Goal: Information Seeking & Learning: Learn about a topic

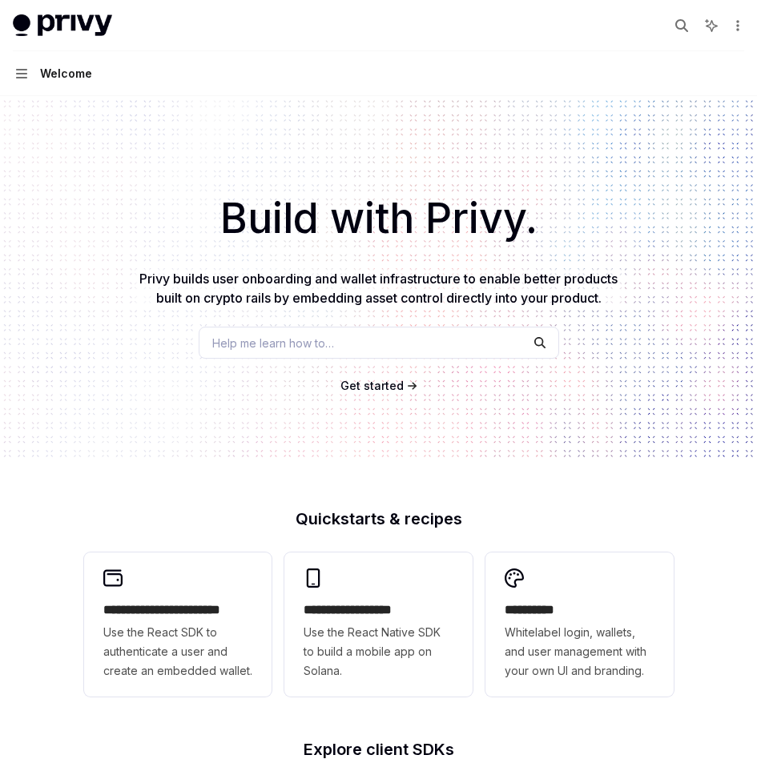
click at [73, 76] on div "Welcome" at bounding box center [66, 73] width 52 height 19
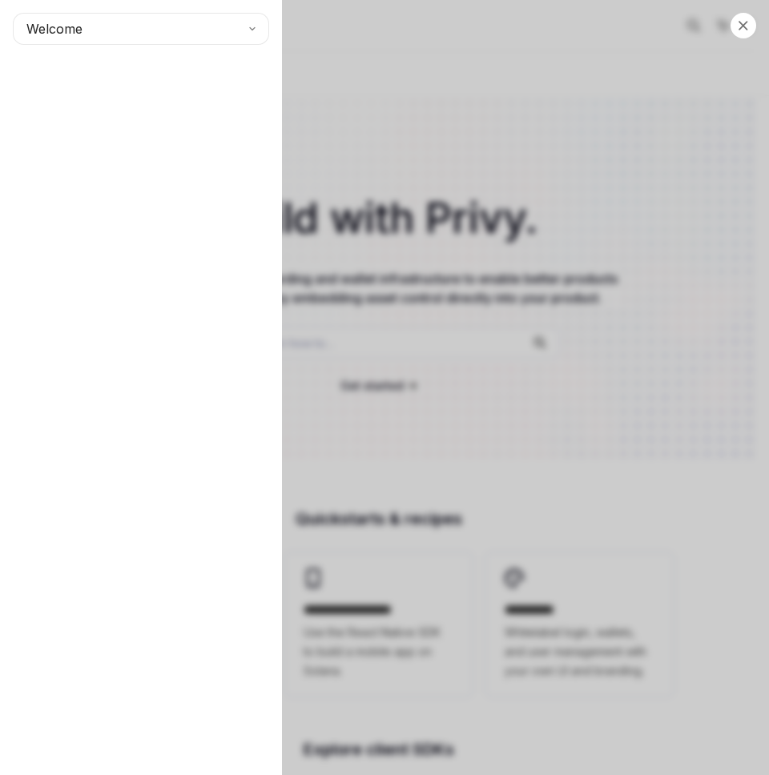
click at [500, 180] on div "Close navigation Welcome" at bounding box center [384, 387] width 769 height 775
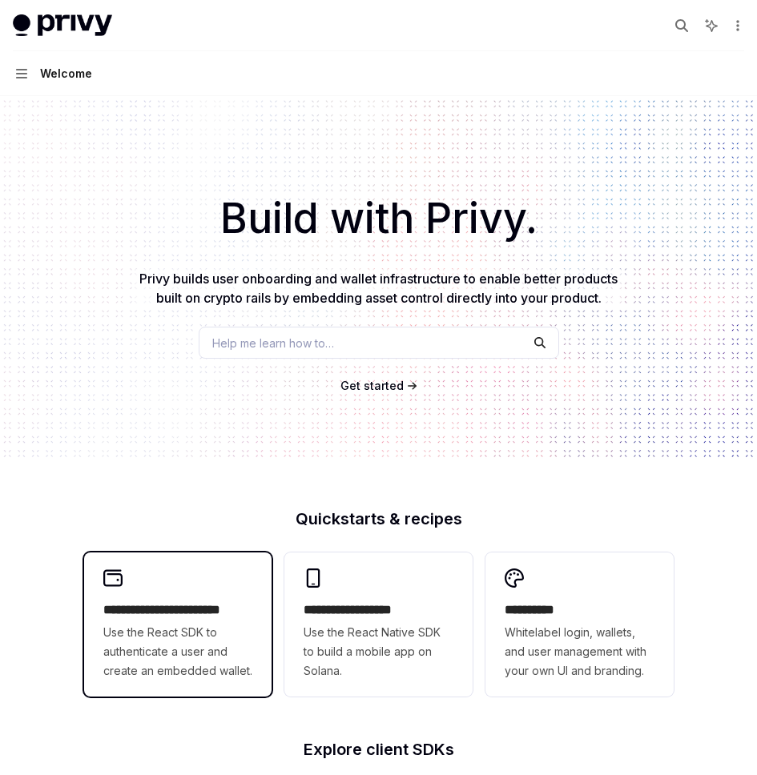
click at [147, 626] on span "Use the React SDK to authenticate a user and create an embedded wallet." at bounding box center [178, 652] width 150 height 58
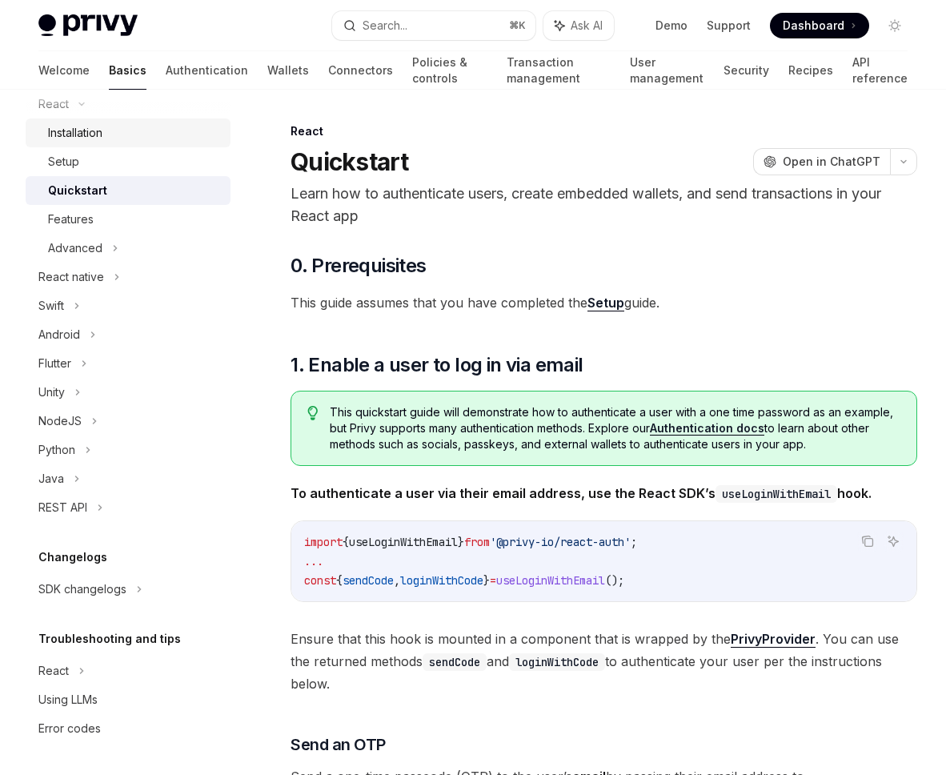
scroll to position [26, 0]
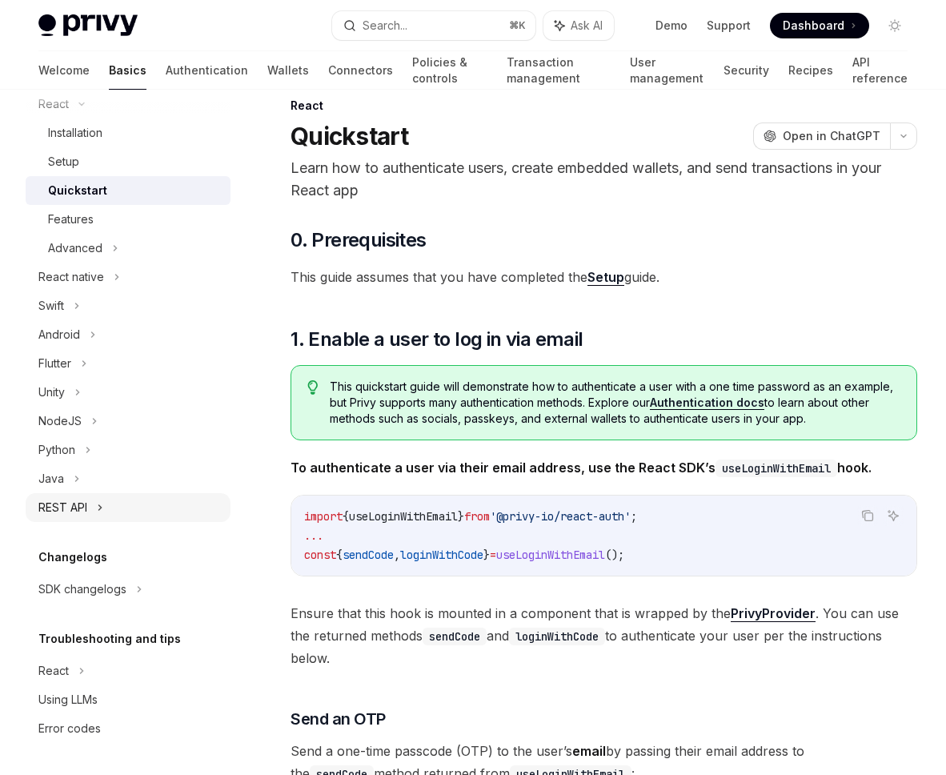
click at [107, 515] on div "REST API" at bounding box center [128, 507] width 205 height 29
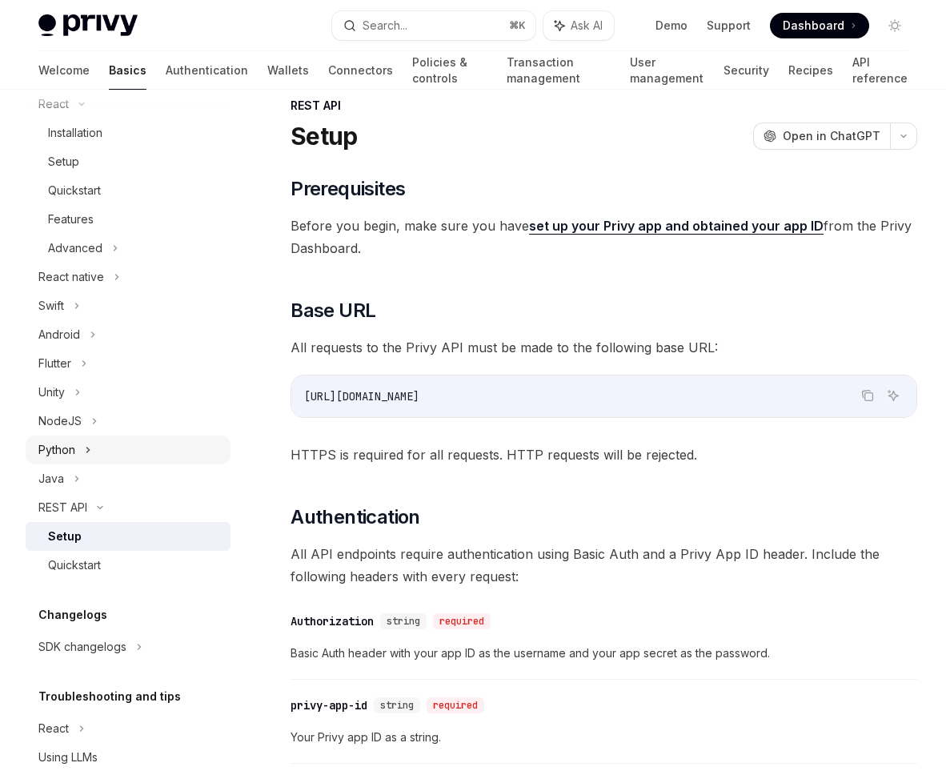
click at [92, 438] on div "Python" at bounding box center [128, 450] width 205 height 29
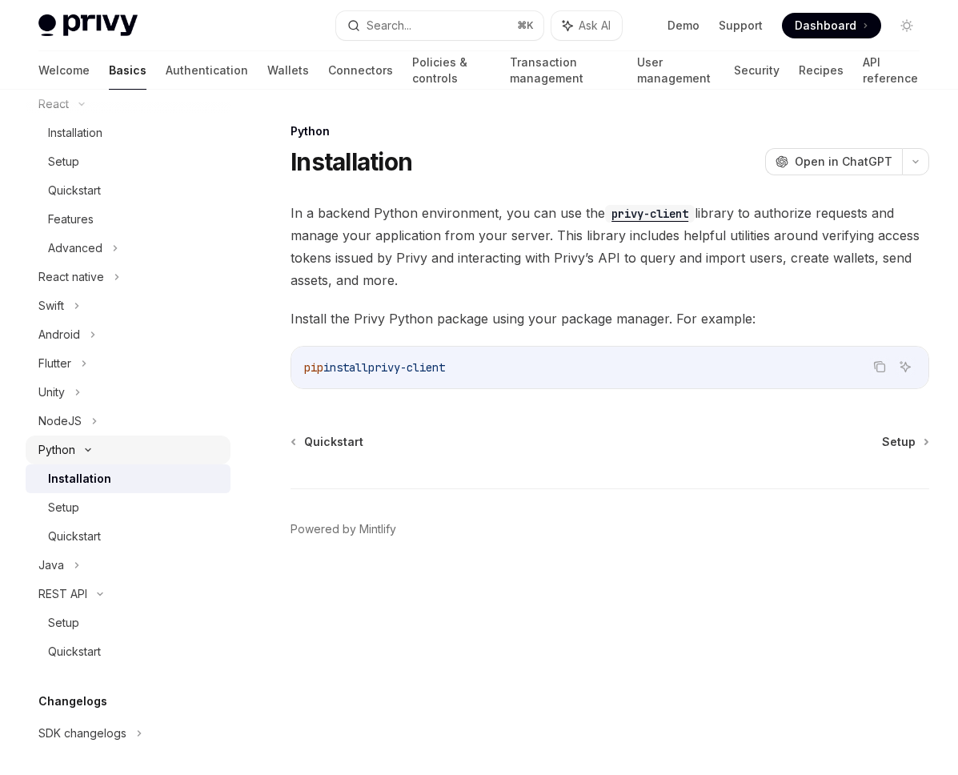
click at [92, 438] on div "Python" at bounding box center [128, 450] width 205 height 29
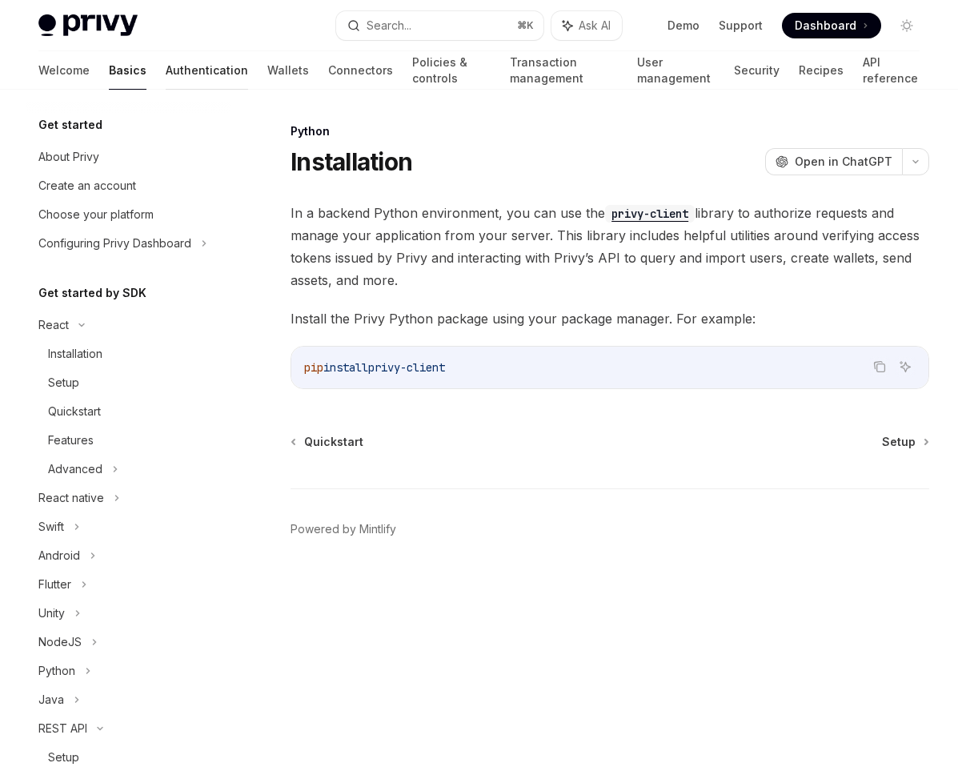
click at [166, 66] on link "Authentication" at bounding box center [207, 70] width 82 height 38
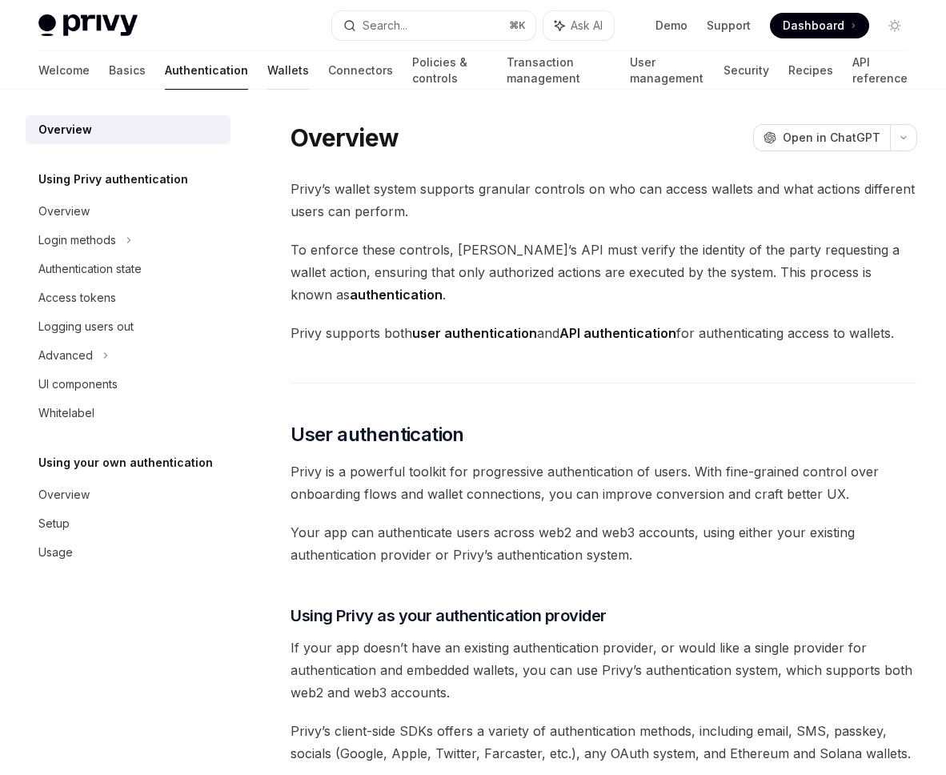
click at [267, 67] on link "Wallets" at bounding box center [288, 70] width 42 height 38
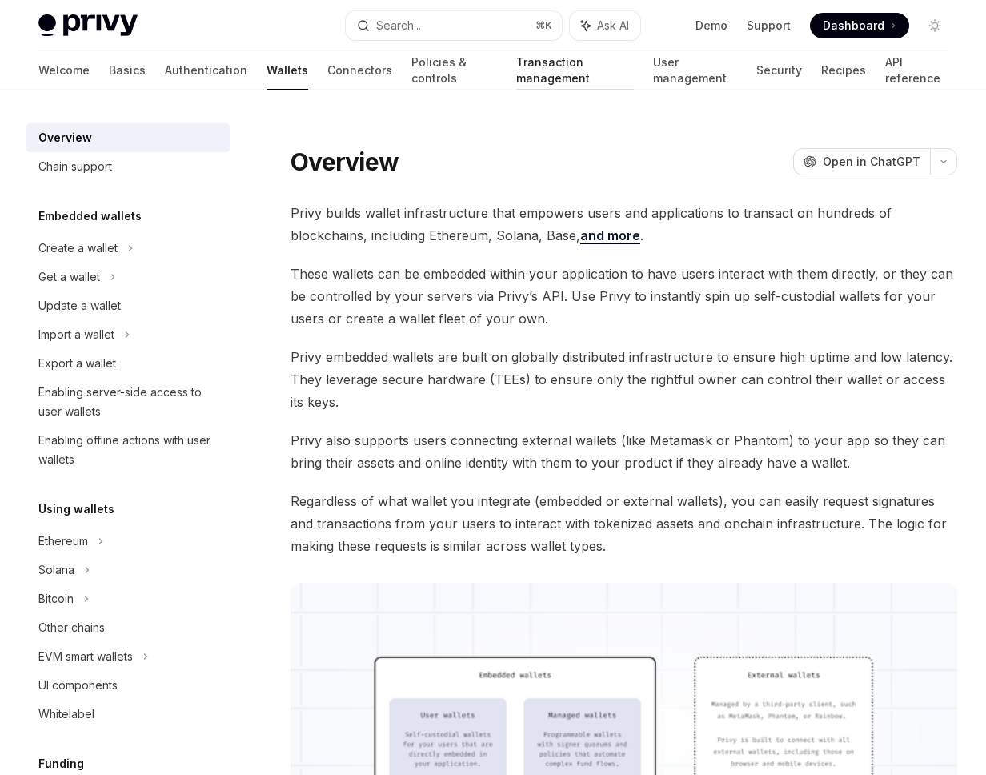
click at [527, 58] on link "Transaction management" at bounding box center [575, 70] width 119 height 38
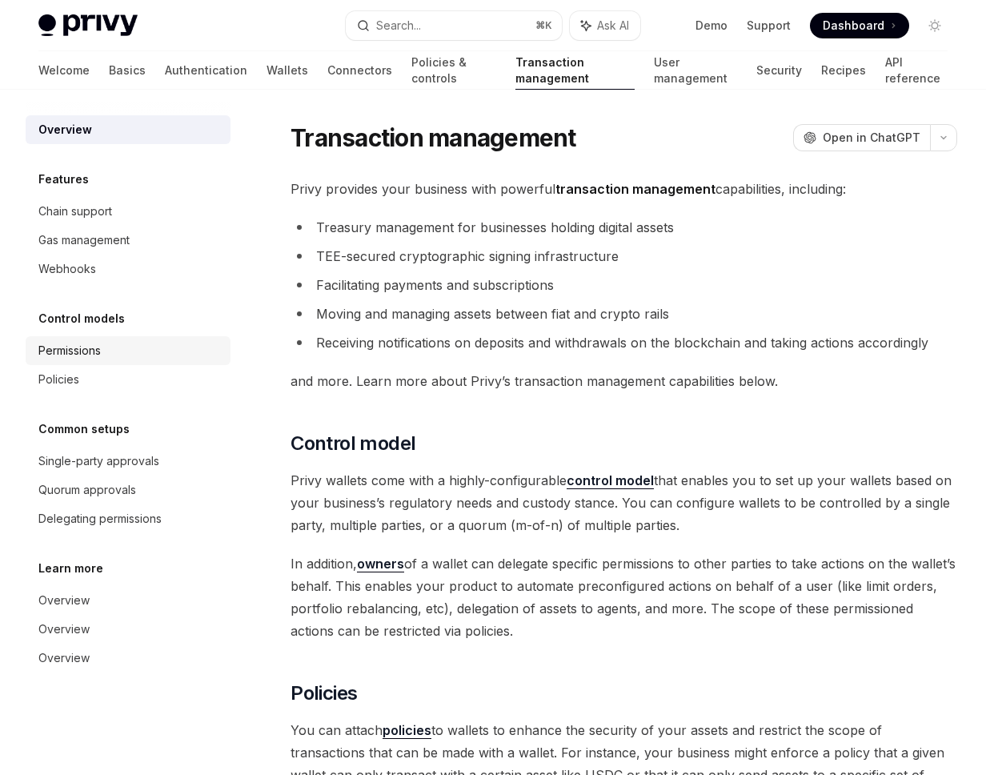
click at [82, 352] on div "Permissions" at bounding box center [69, 350] width 62 height 19
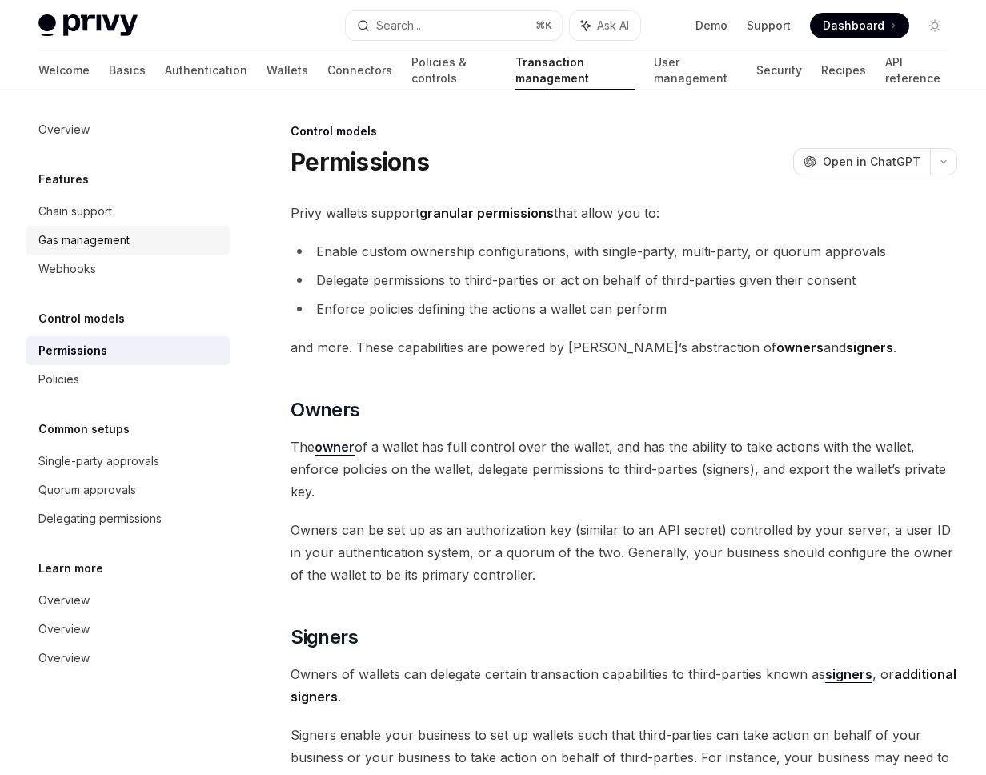
click at [90, 239] on div "Gas management" at bounding box center [83, 240] width 91 height 19
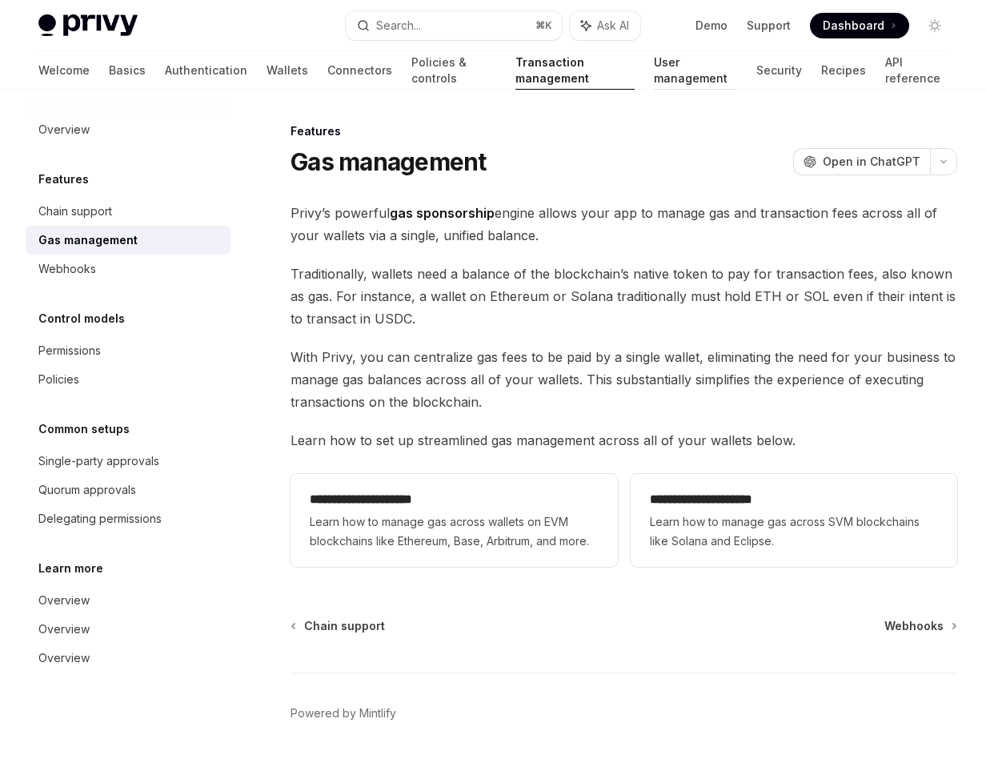
click at [662, 76] on link "User management" at bounding box center [696, 70] width 84 height 38
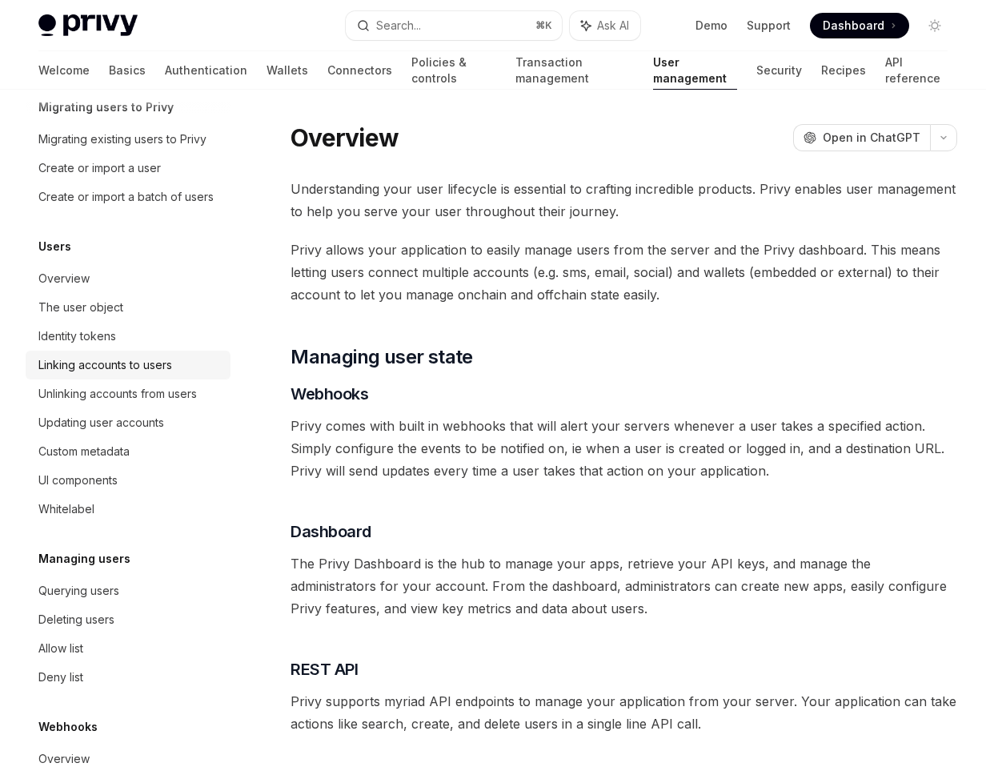
scroll to position [151, 0]
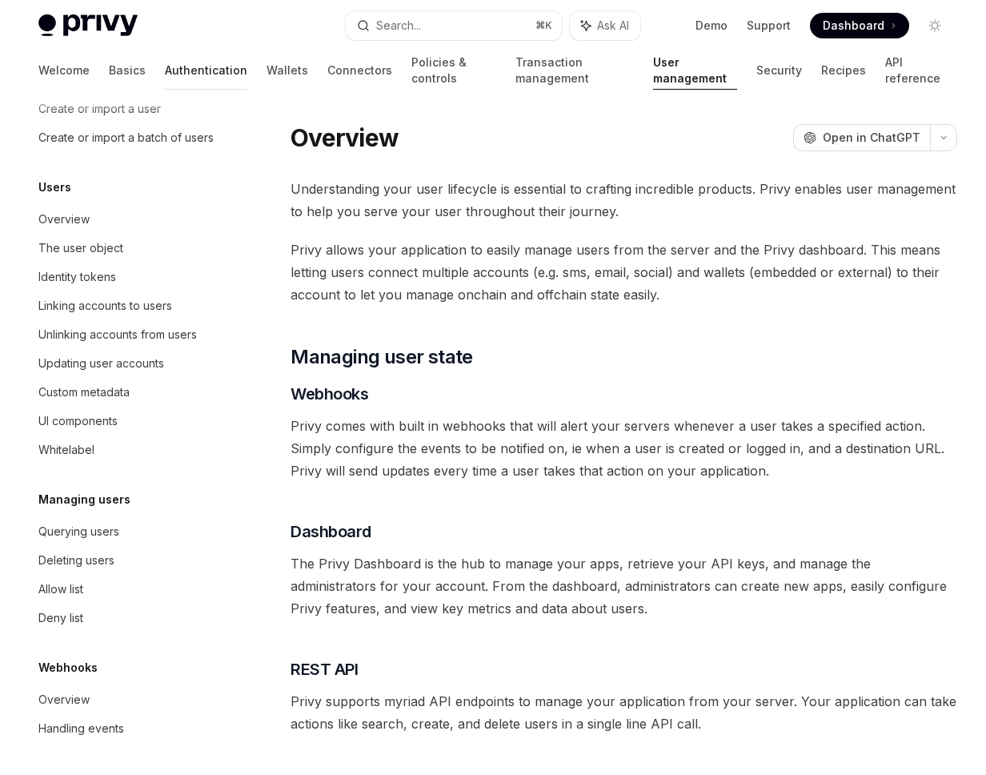
click at [165, 76] on link "Authentication" at bounding box center [206, 70] width 82 height 38
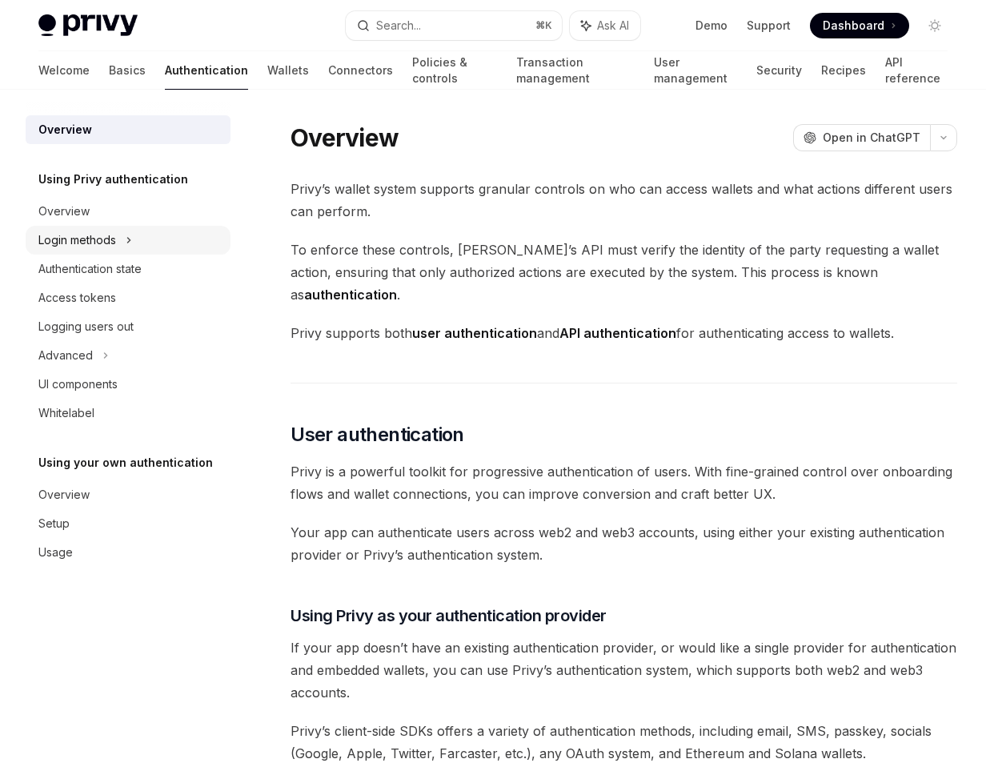
click at [122, 237] on div "Login methods" at bounding box center [128, 240] width 205 height 29
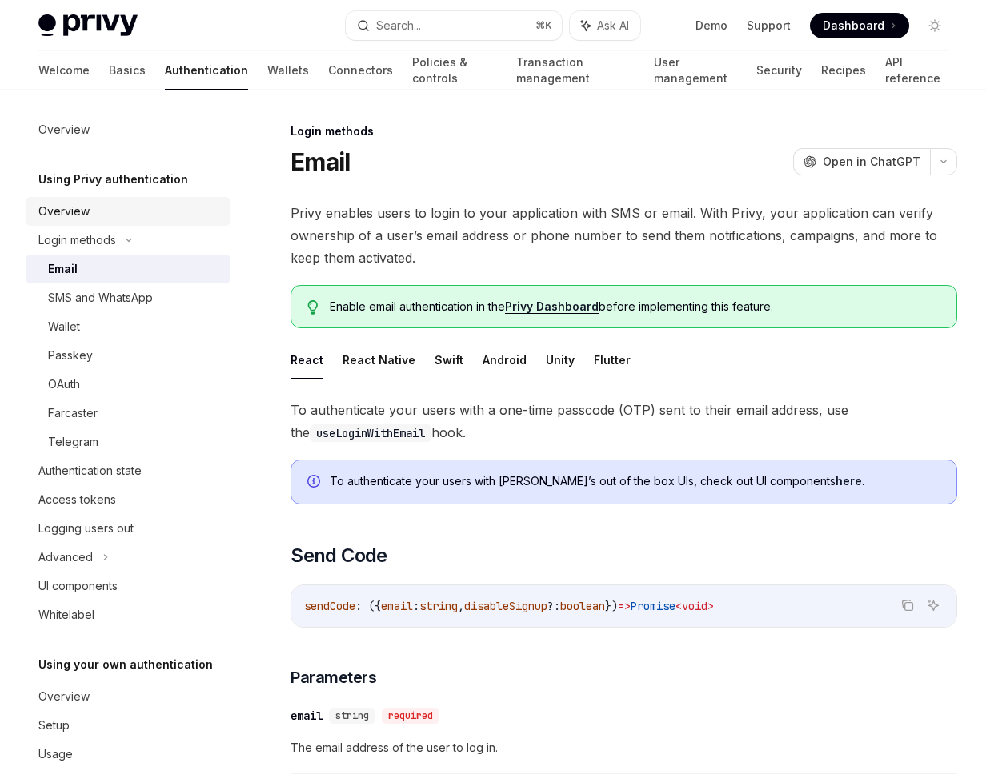
click at [111, 222] on link "Overview" at bounding box center [128, 211] width 205 height 29
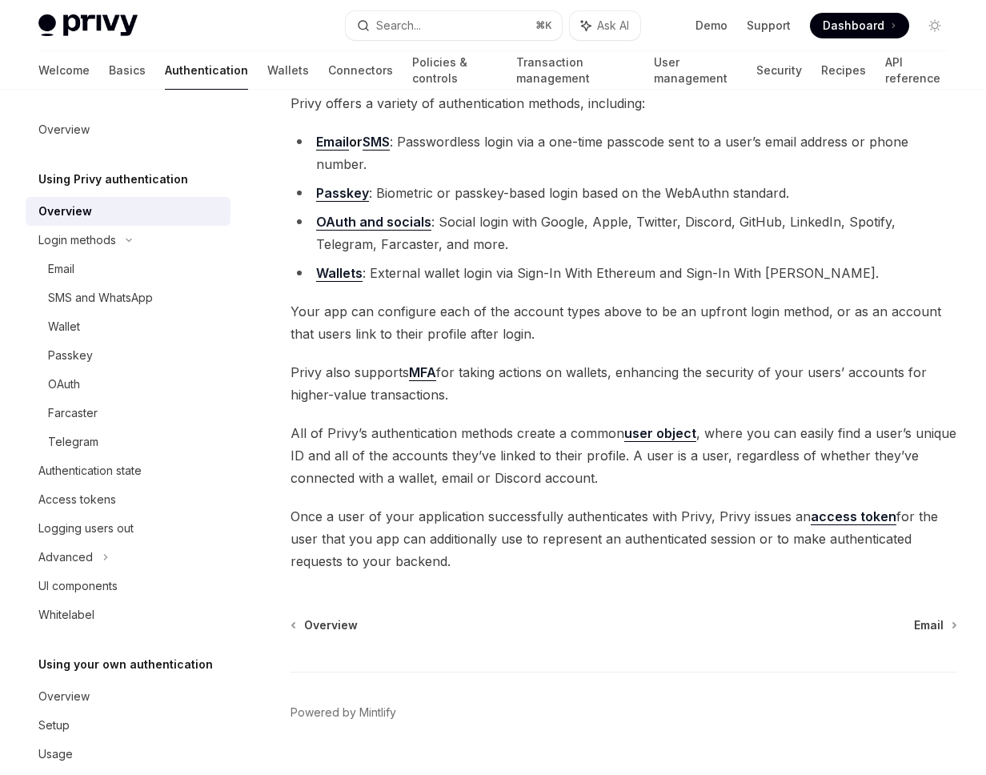
scroll to position [106, 0]
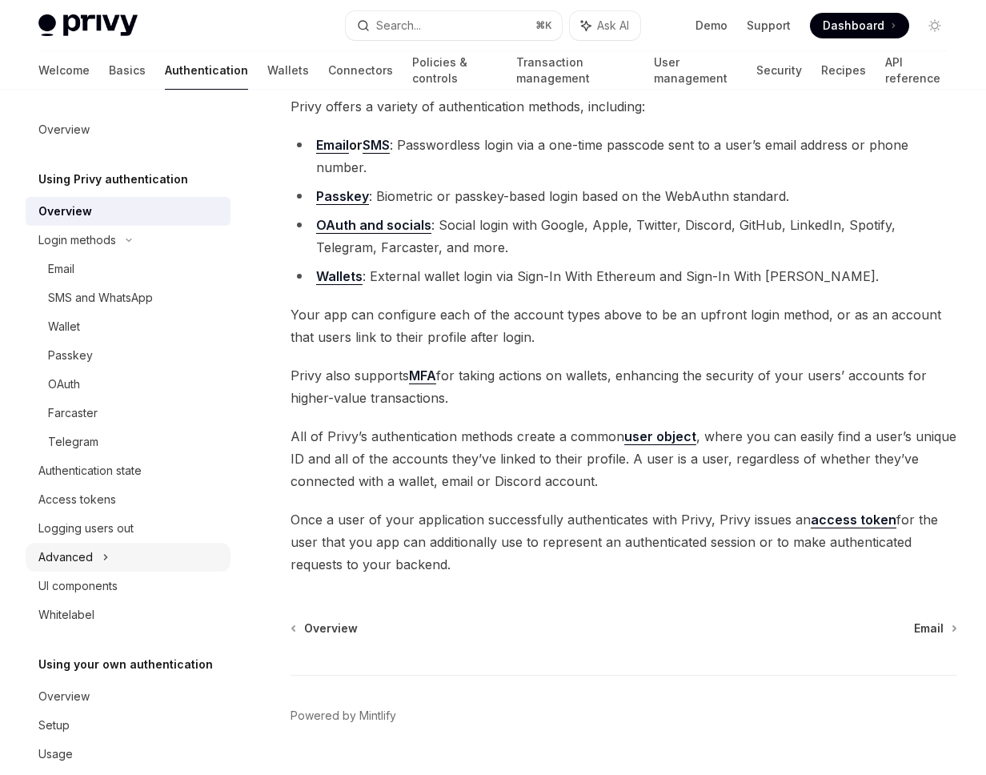
click at [88, 548] on div "Advanced" at bounding box center [65, 557] width 54 height 19
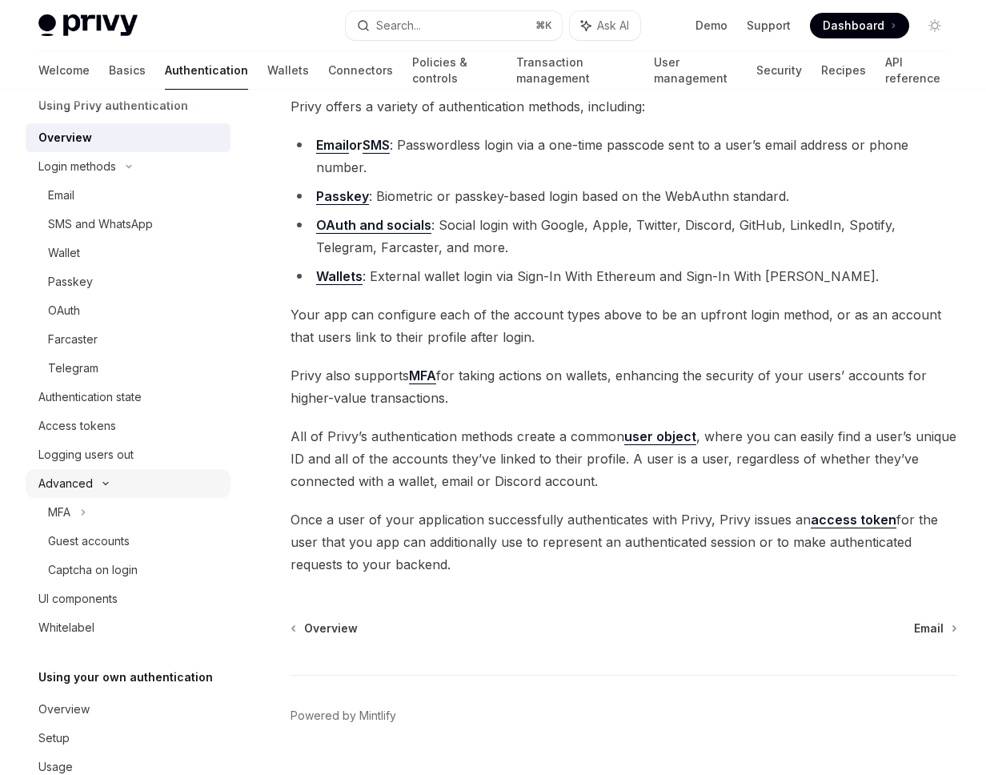
scroll to position [112, 0]
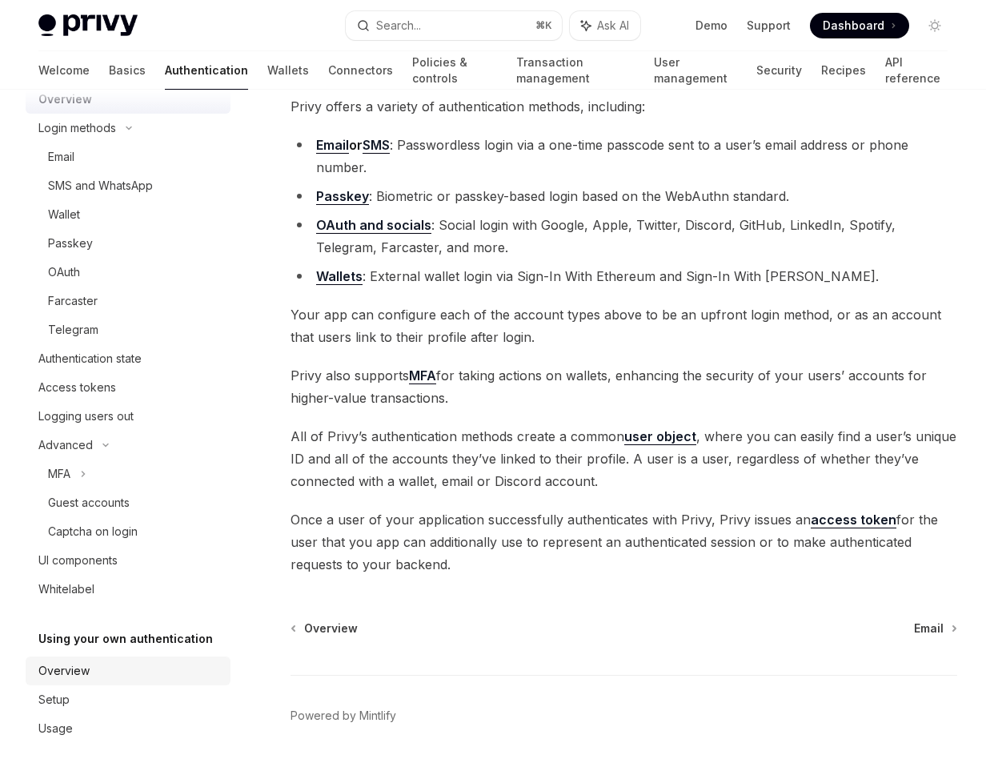
click at [54, 675] on div "Overview" at bounding box center [63, 670] width 51 height 19
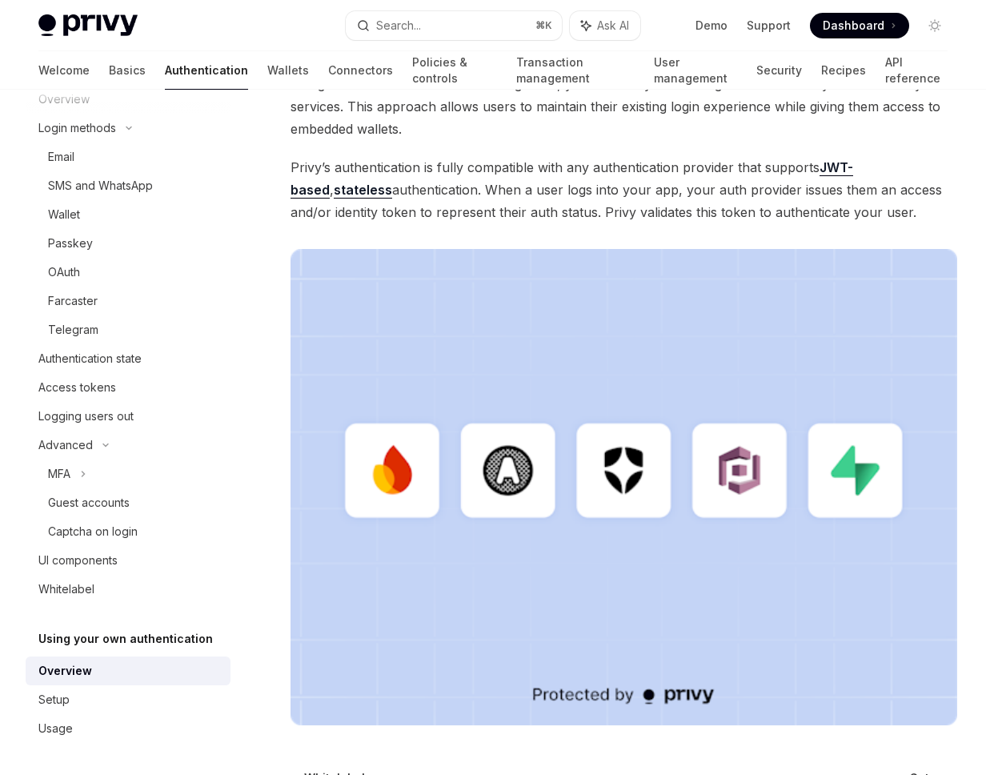
scroll to position [164, 0]
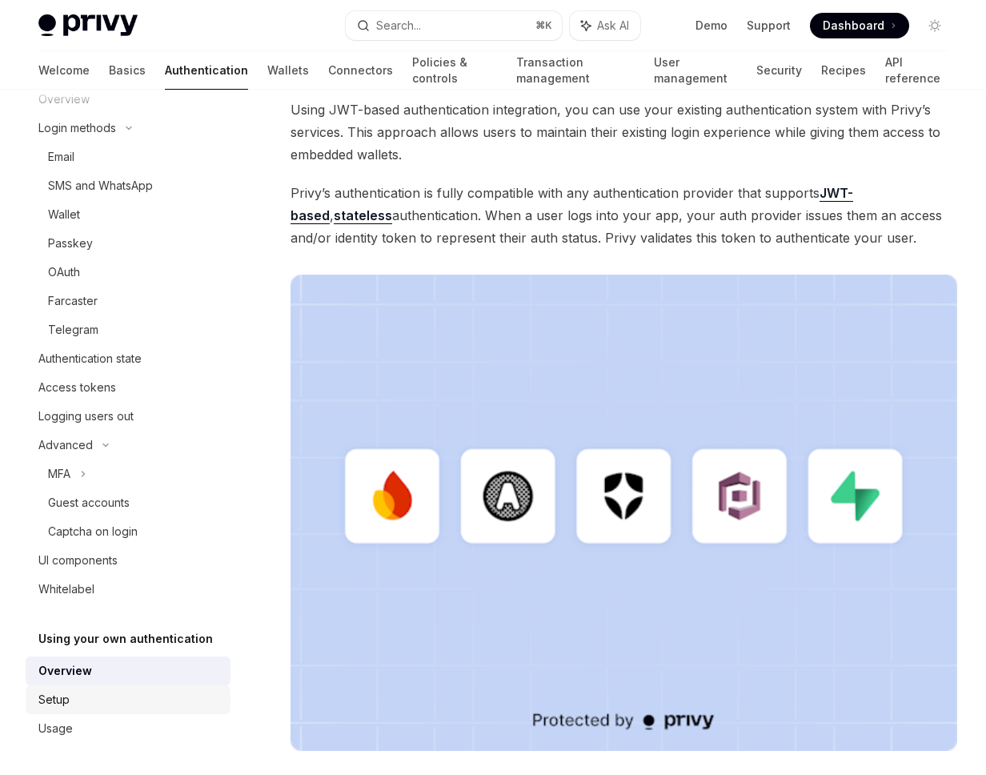
click at [86, 701] on div "Setup" at bounding box center [129, 699] width 183 height 19
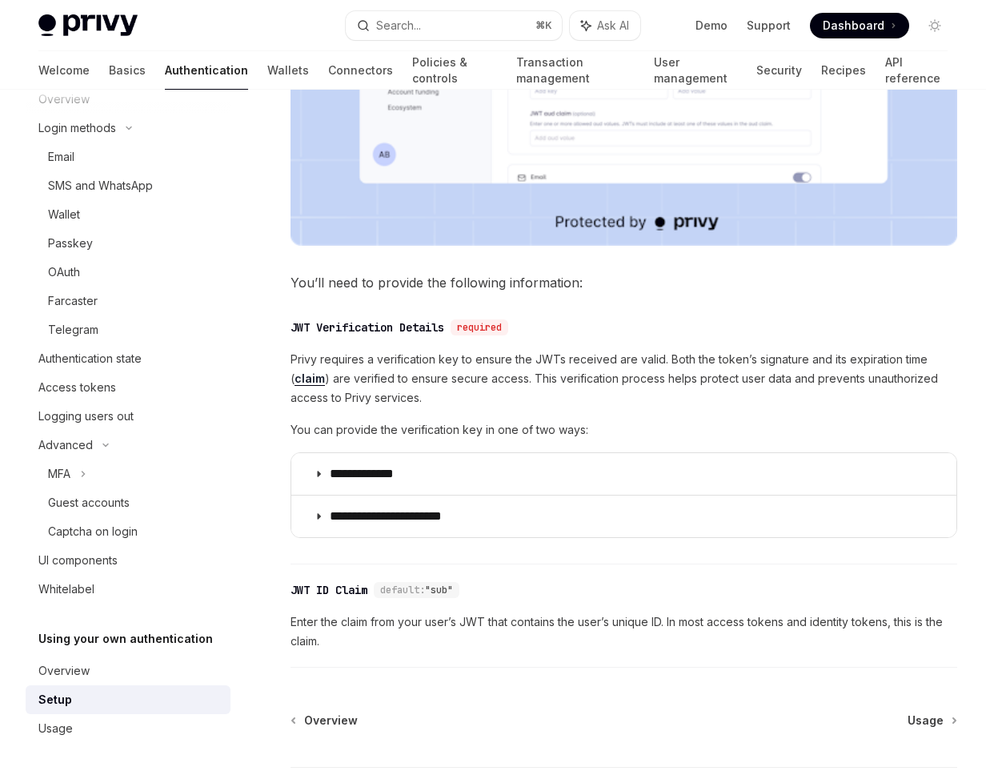
scroll to position [616, 0]
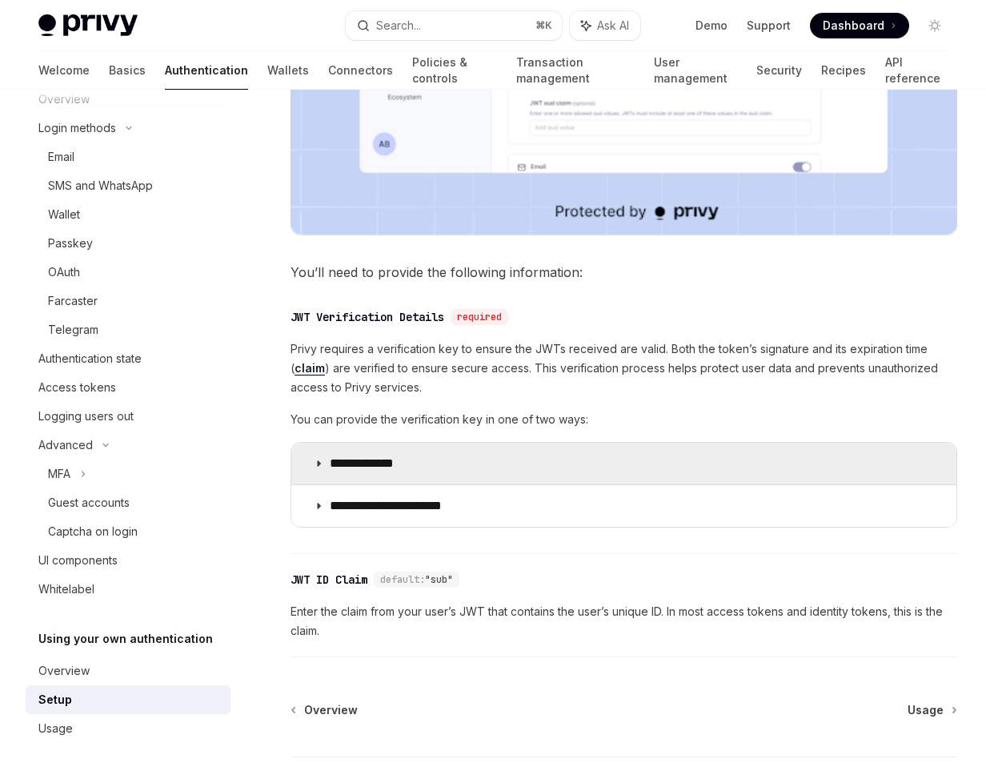
click at [372, 456] on p "**********" at bounding box center [377, 464] width 95 height 16
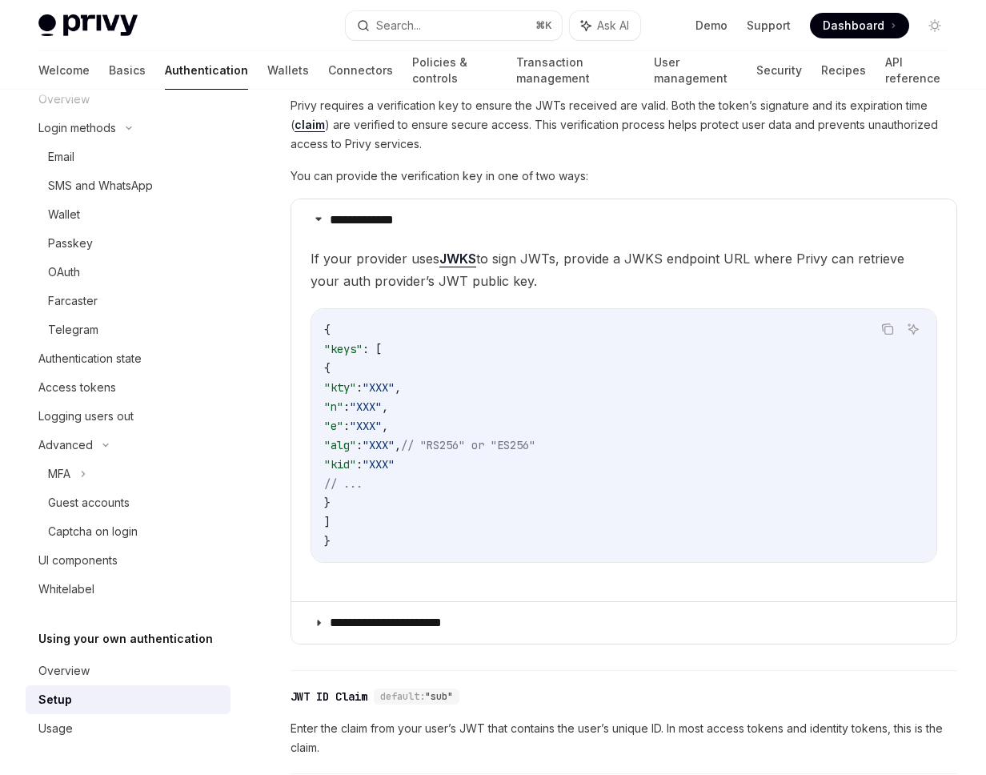
scroll to position [918, 0]
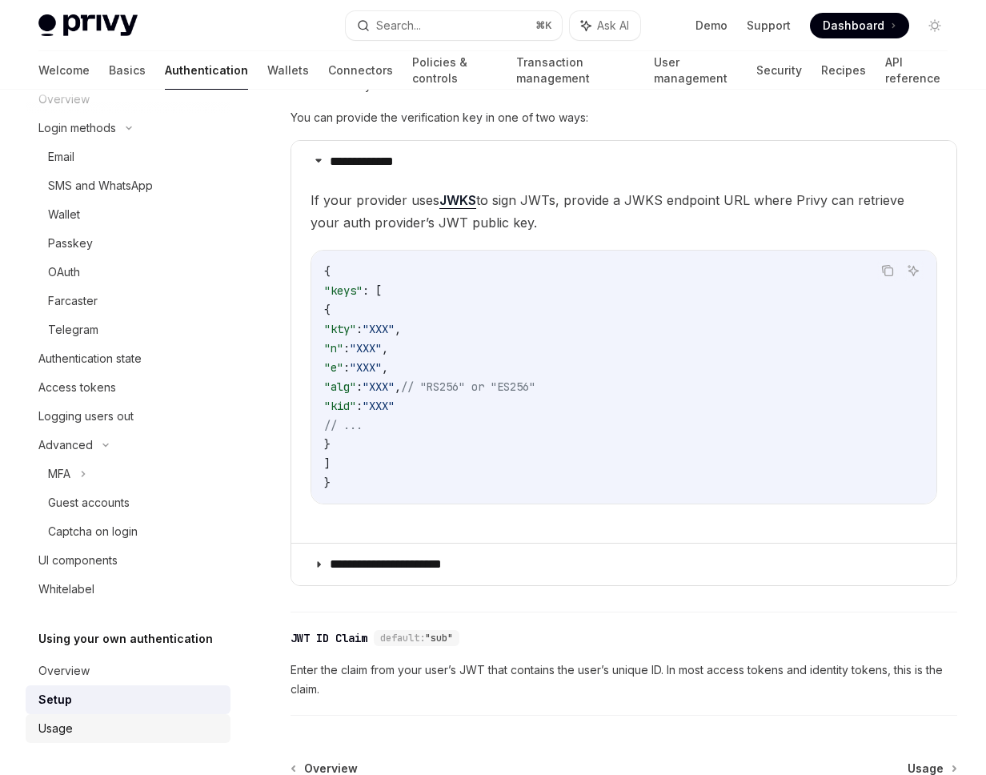
click at [43, 733] on div "Usage" at bounding box center [55, 728] width 34 height 19
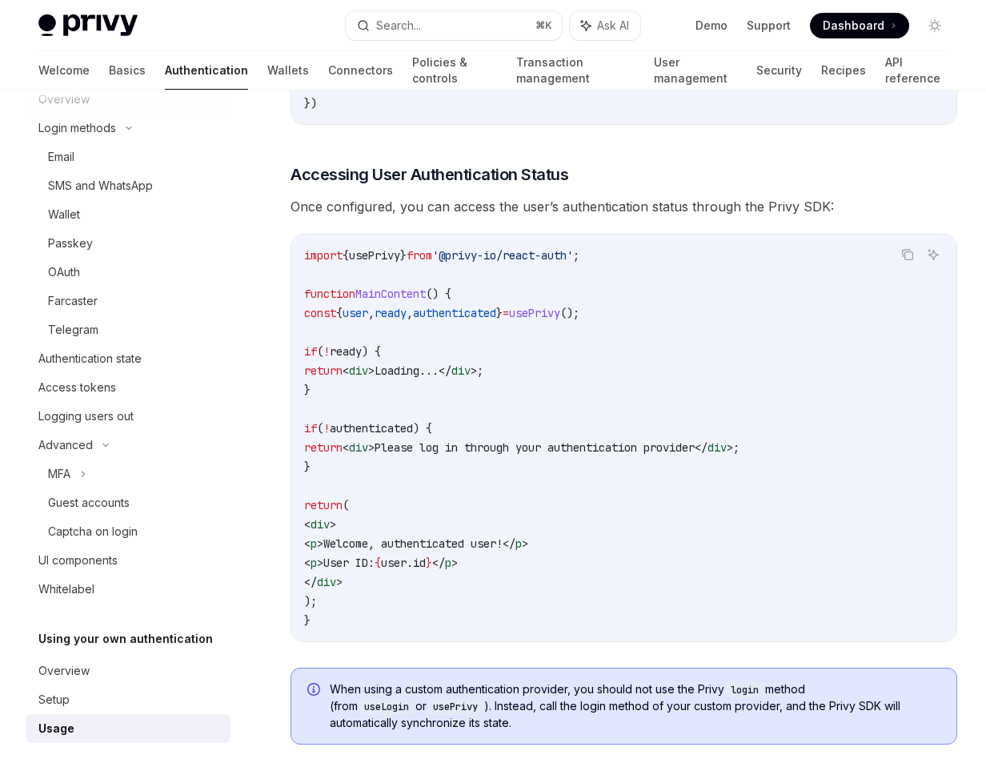
scroll to position [3215, 0]
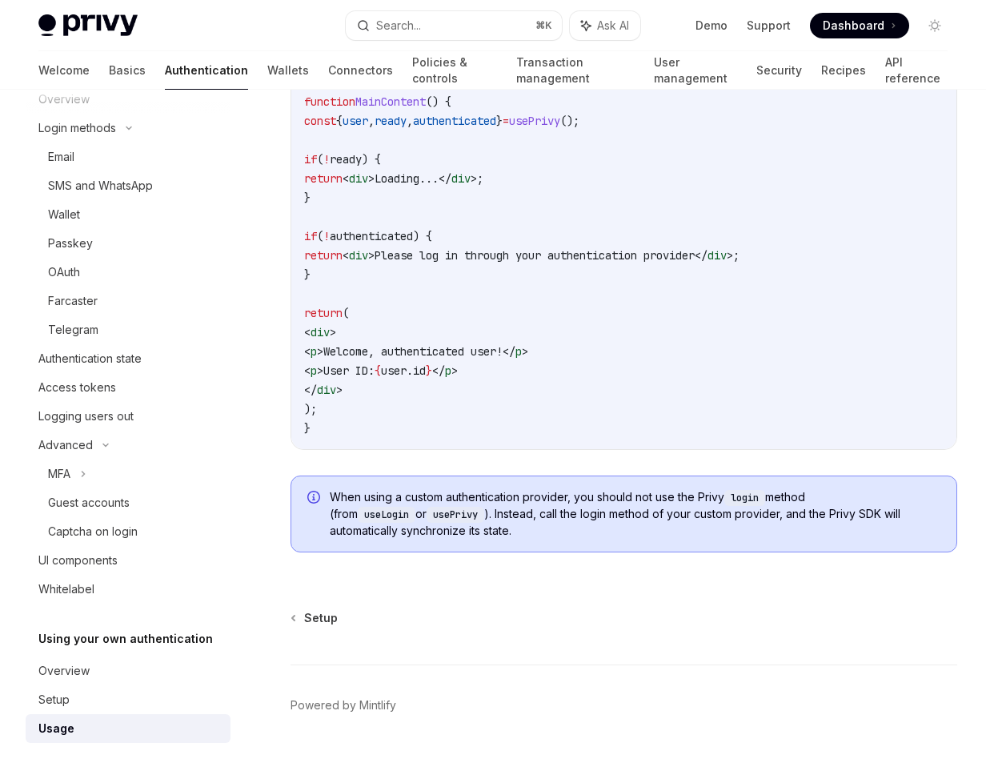
click at [394, 506] on span "When using a custom authentication provider, you should not use the Privy login…" at bounding box center [635, 514] width 611 height 50
click at [394, 505] on span "When using a custom authentication provider, you should not use the Privy login…" at bounding box center [635, 514] width 611 height 50
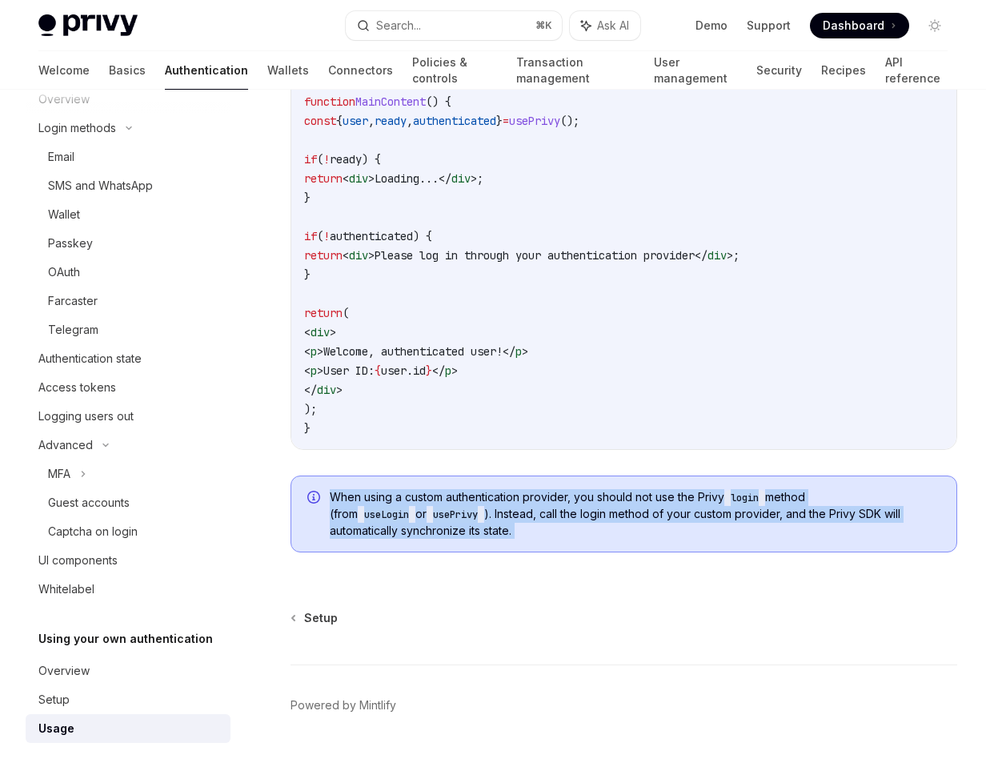
click at [394, 505] on span "When using a custom authentication provider, you should not use the Privy login…" at bounding box center [635, 514] width 611 height 50
click at [439, 491] on div "When using a custom authentication provider, you should not use the Privy login…" at bounding box center [624, 514] width 667 height 77
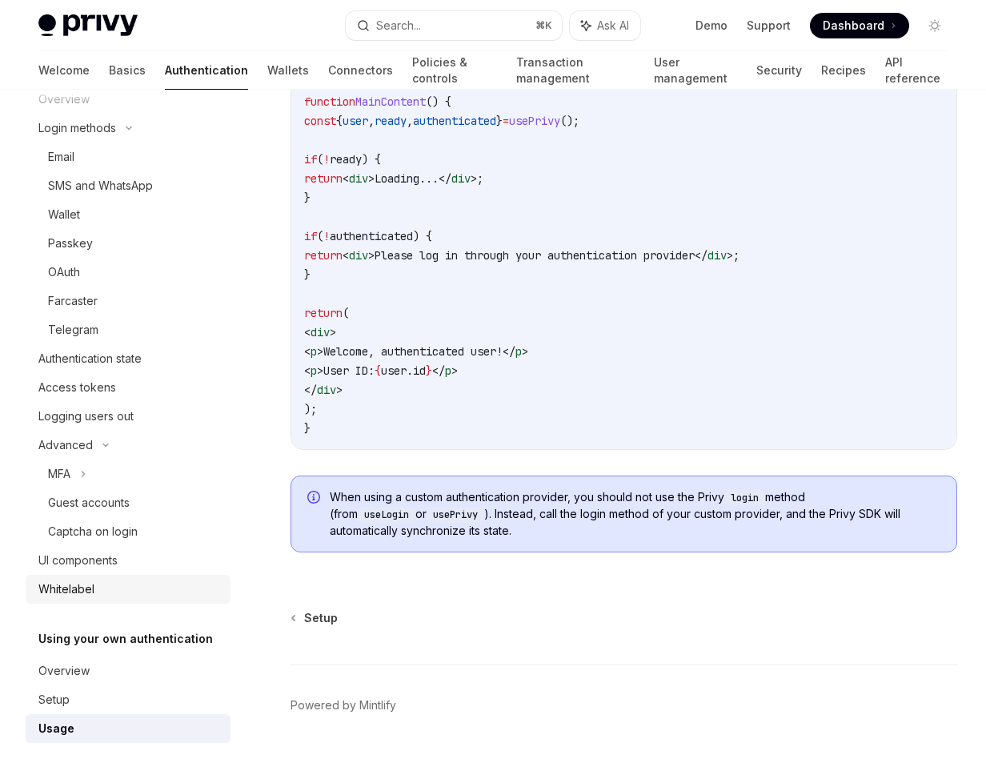
click at [101, 593] on div "Whitelabel" at bounding box center [129, 589] width 183 height 19
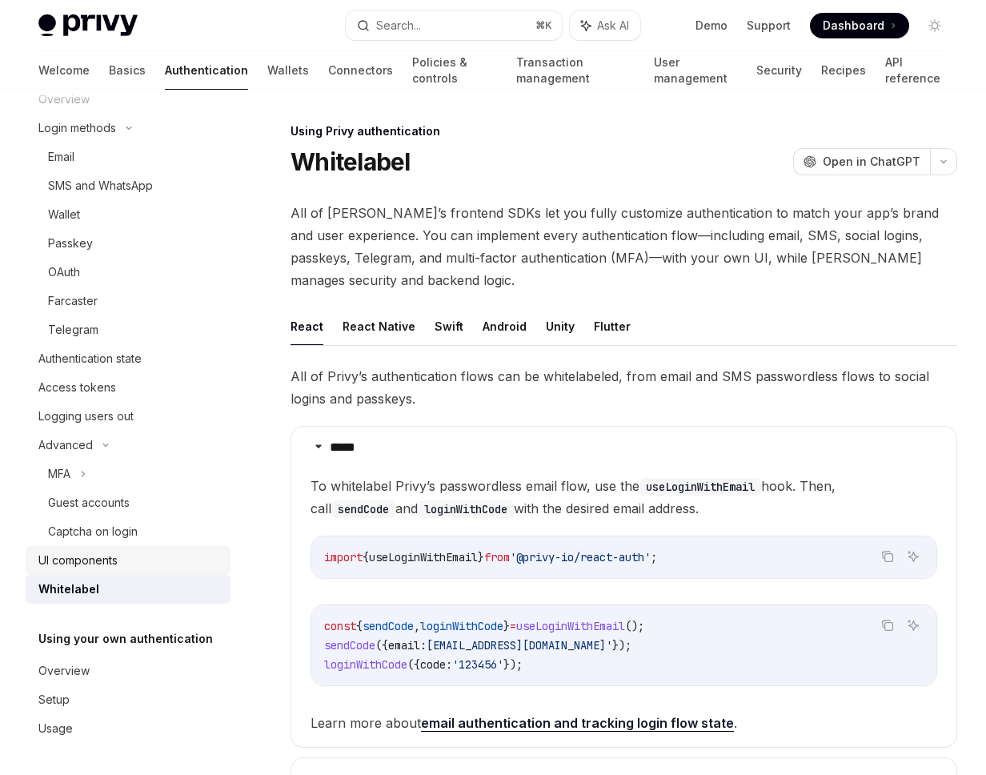
click at [107, 573] on link "UI components" at bounding box center [128, 560] width 205 height 29
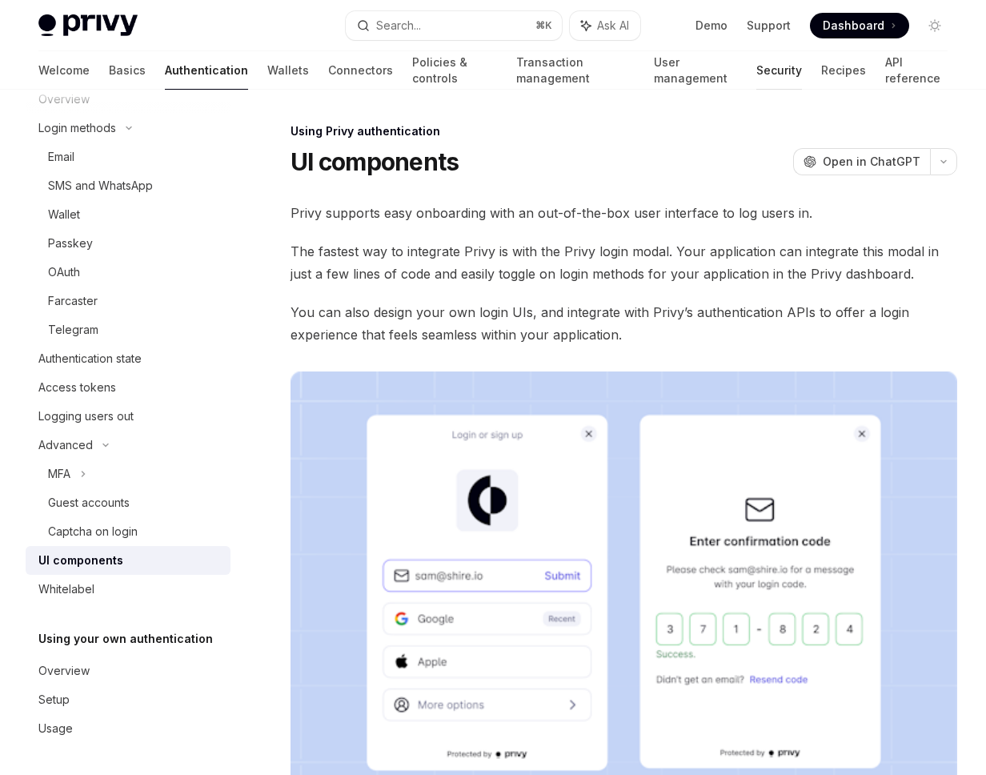
click at [756, 71] on link "Security" at bounding box center [780, 70] width 46 height 38
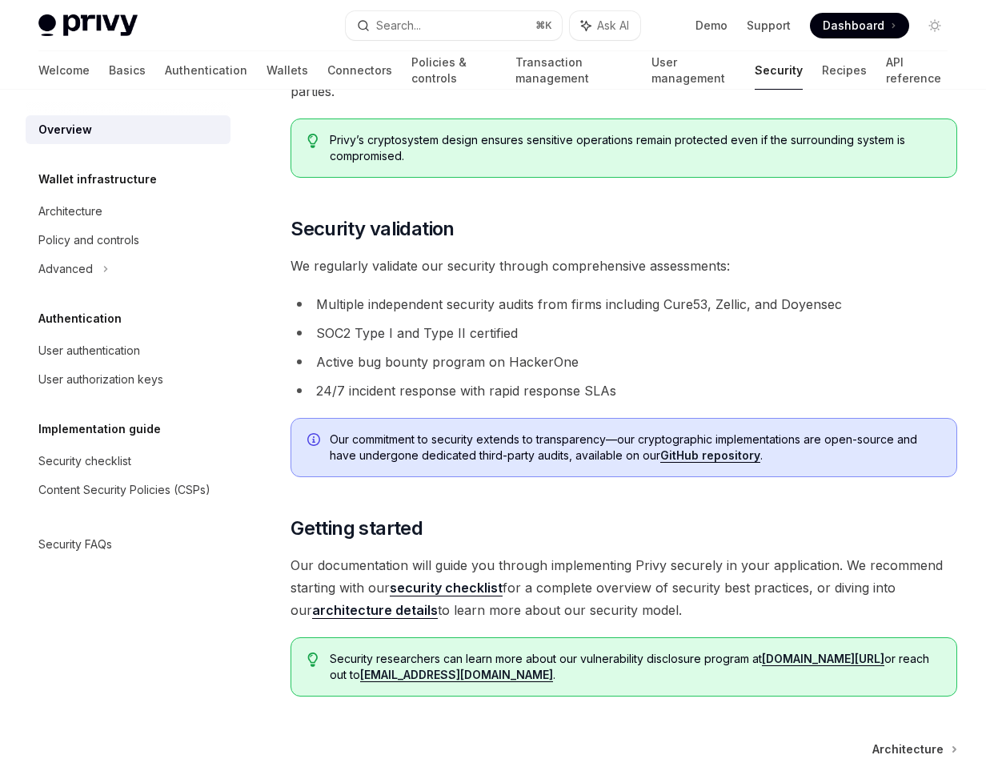
scroll to position [842, 0]
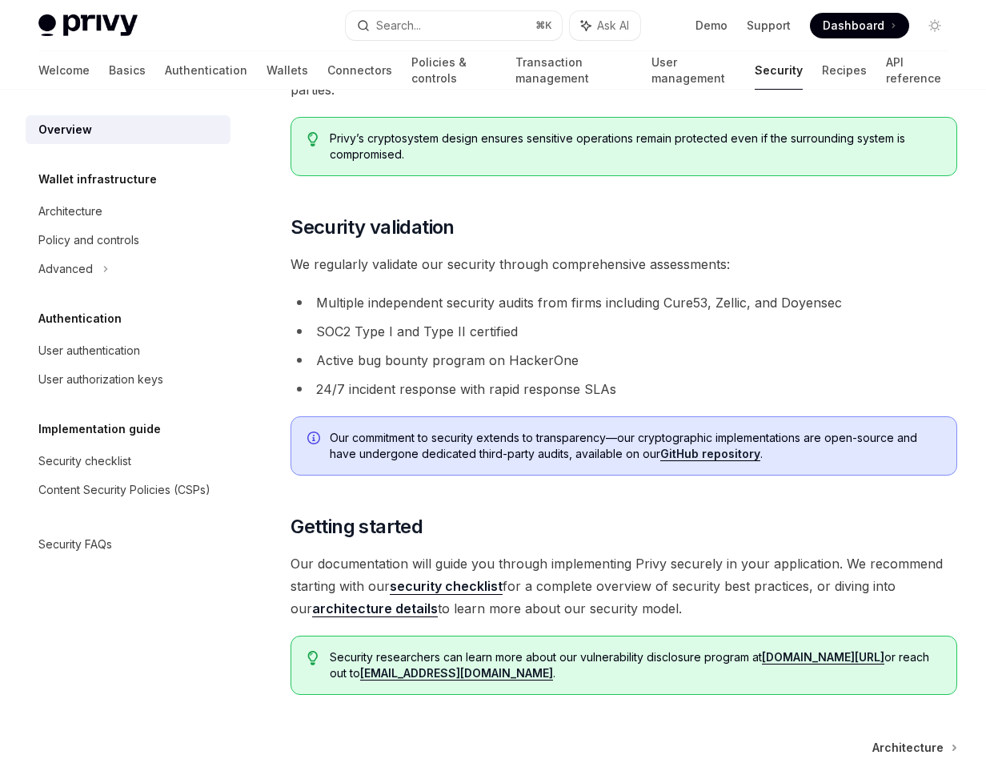
click at [693, 447] on link "GitHub repository" at bounding box center [711, 454] width 100 height 14
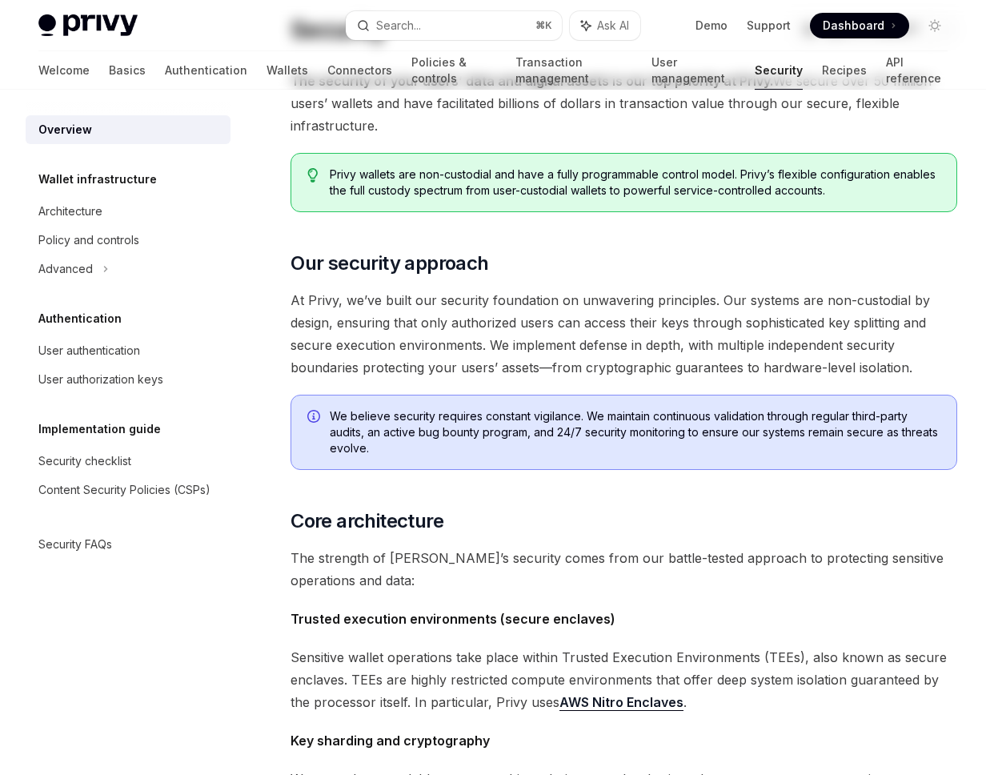
scroll to position [0, 0]
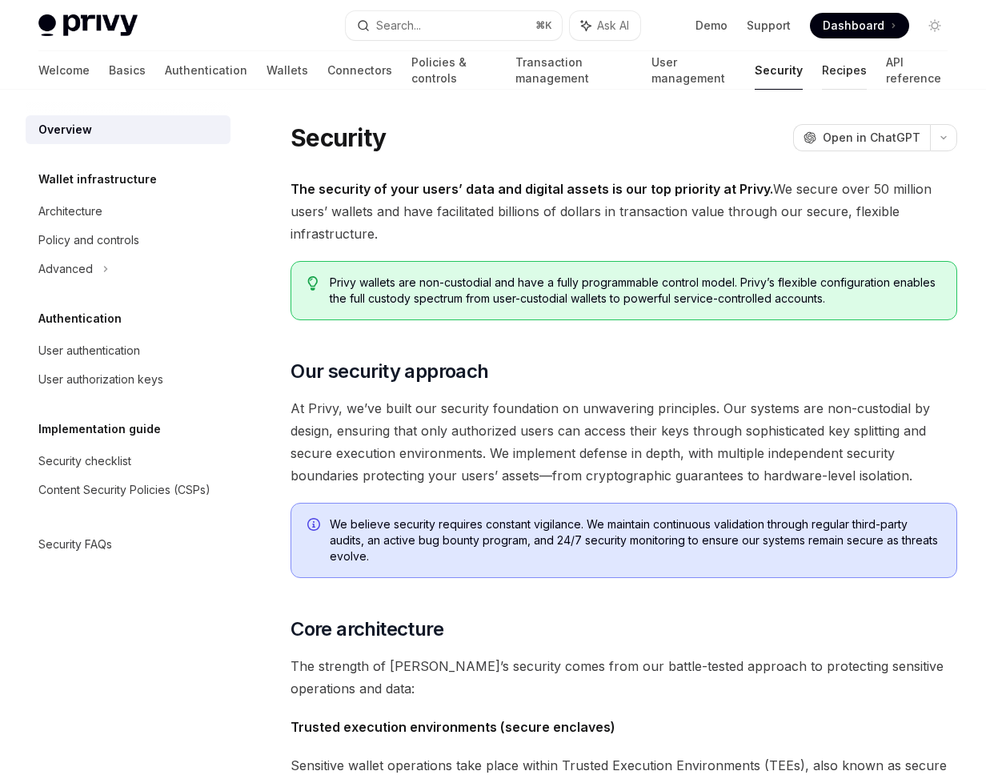
click at [756, 74] on link "Recipes" at bounding box center [844, 70] width 45 height 38
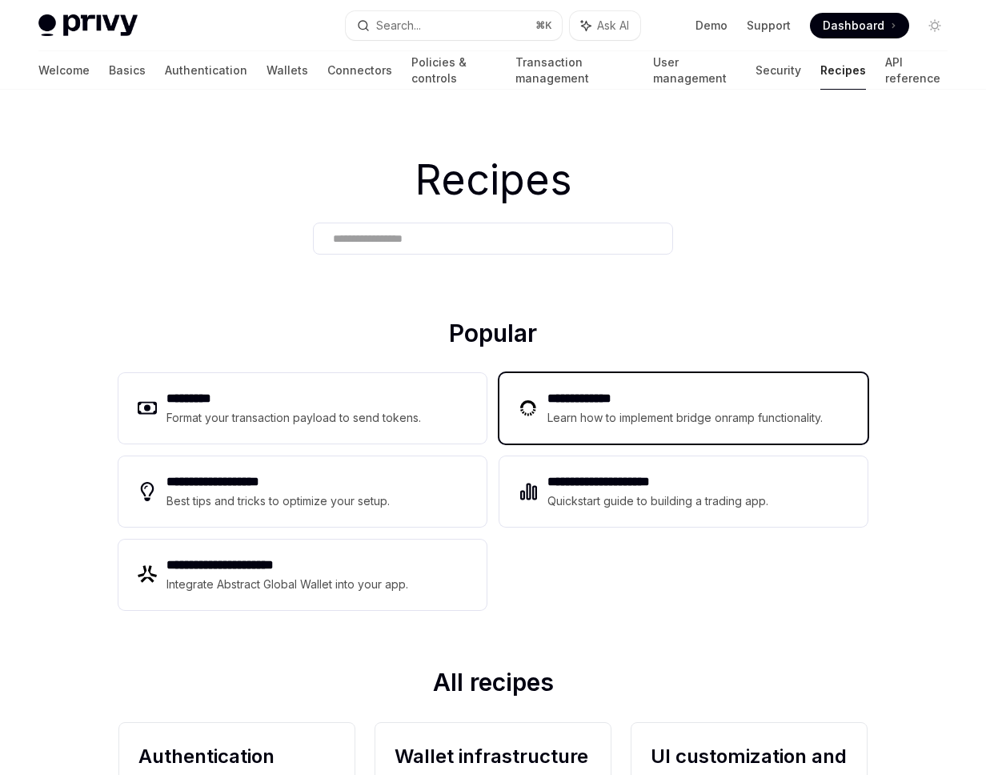
click at [648, 395] on h2 "**********" at bounding box center [688, 398] width 280 height 19
type textarea "*"
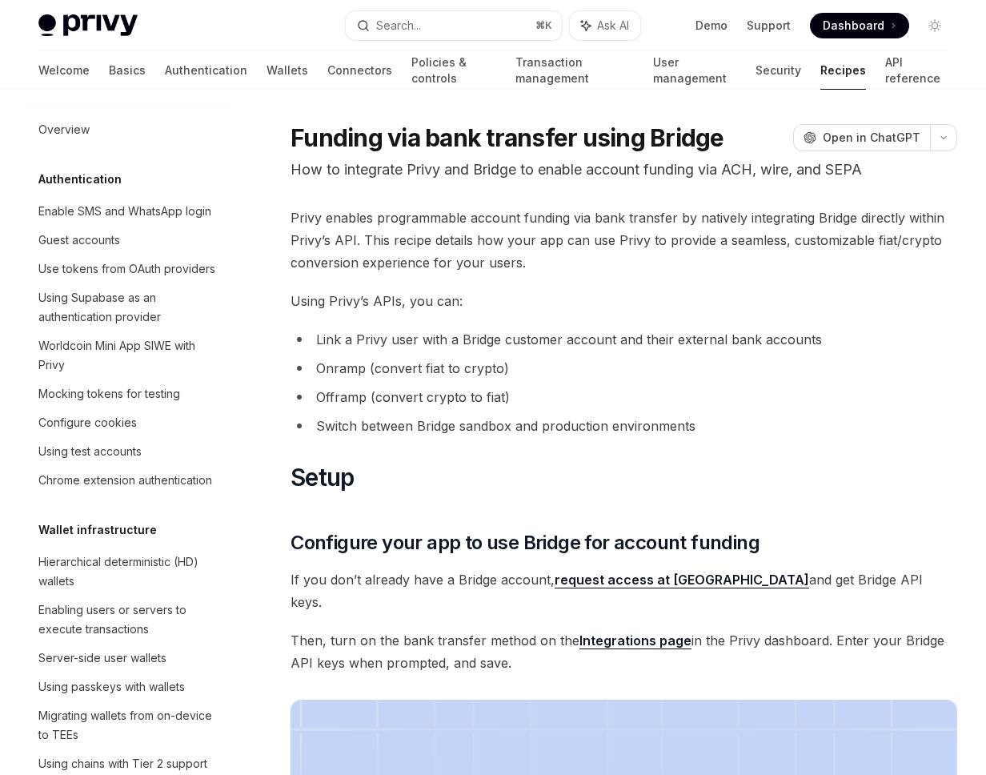
click at [602, 633] on link "Integrations page" at bounding box center [636, 641] width 112 height 17
